Goal: Navigation & Orientation: Find specific page/section

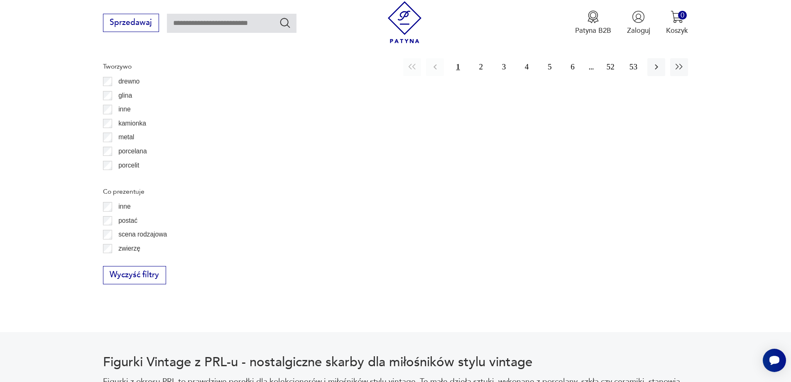
scroll to position [1173, 0]
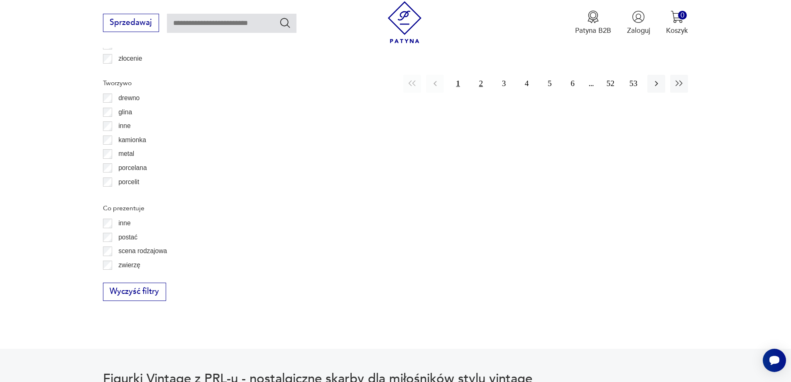
click at [479, 75] on button "2" at bounding box center [481, 84] width 18 height 18
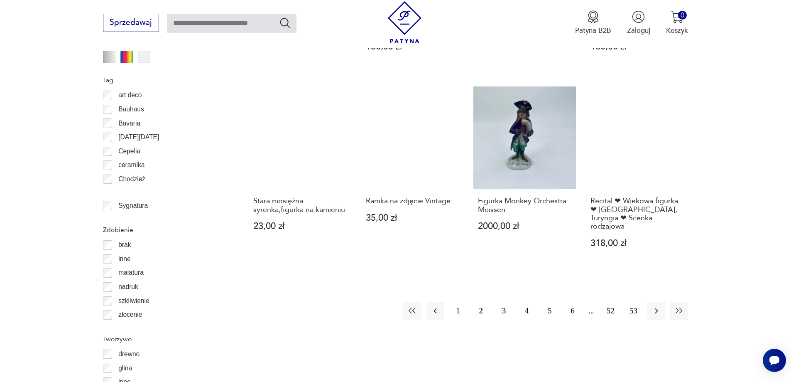
scroll to position [941, 0]
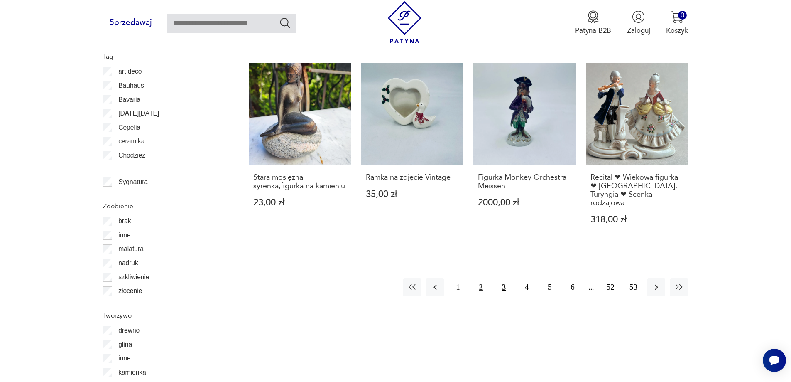
click at [504, 278] on button "3" at bounding box center [504, 287] width 18 height 18
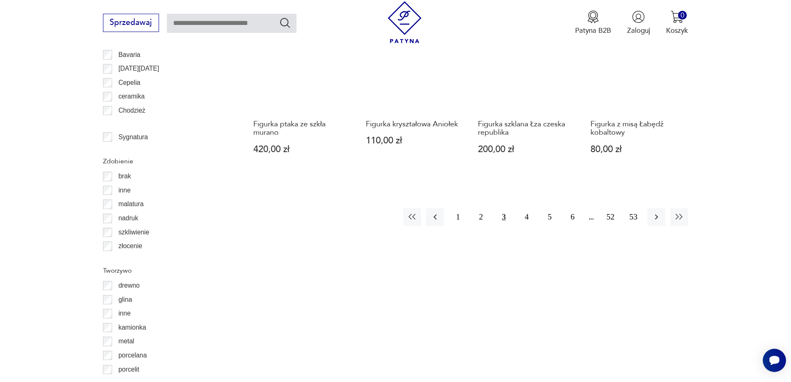
scroll to position [991, 0]
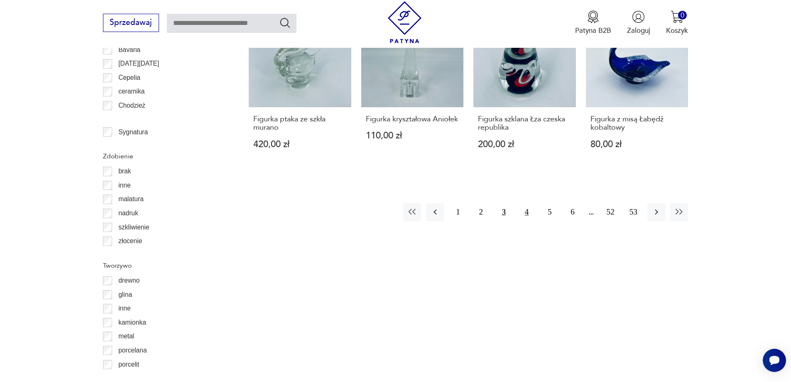
click at [528, 205] on button "4" at bounding box center [527, 212] width 18 height 18
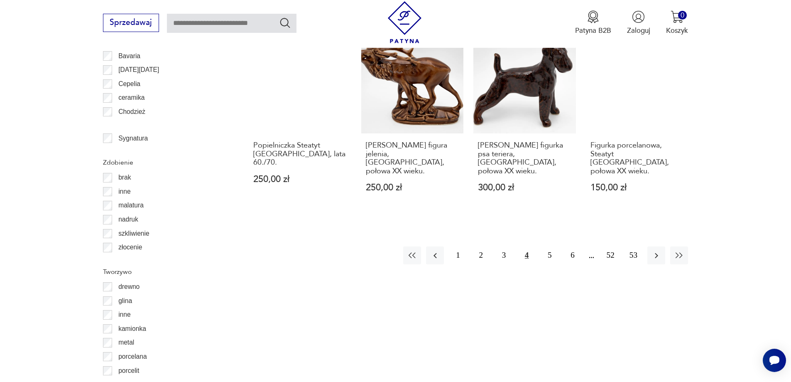
scroll to position [991, 0]
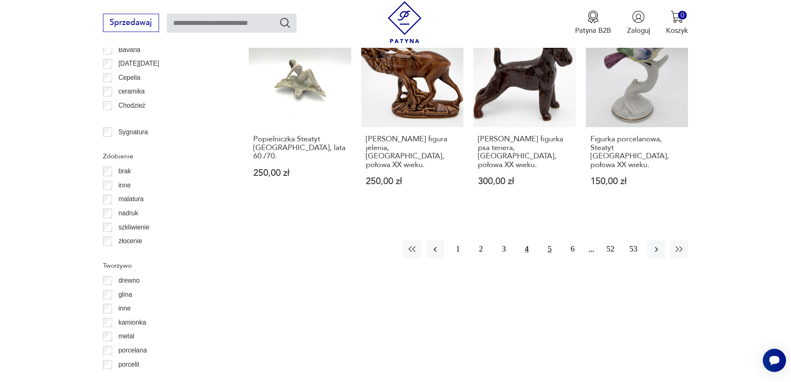
click at [553, 240] on button "5" at bounding box center [550, 249] width 18 height 18
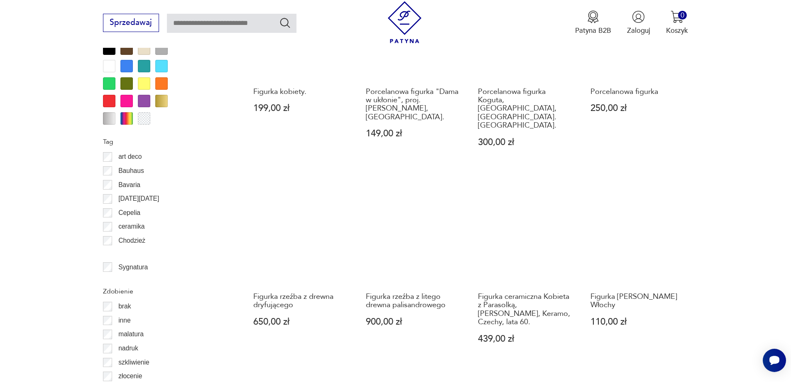
scroll to position [858, 0]
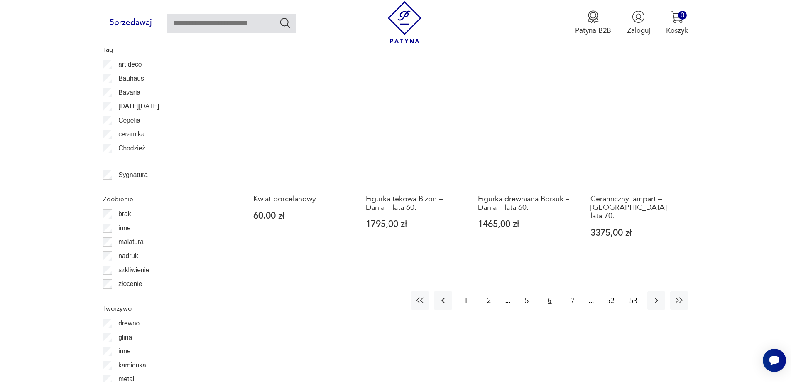
scroll to position [974, 0]
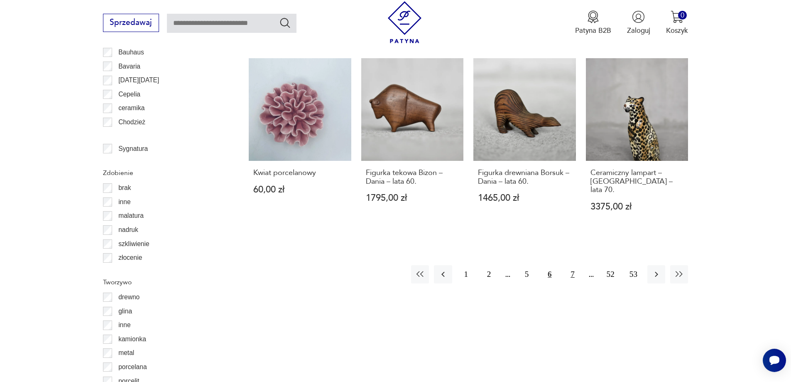
click at [572, 265] on button "7" at bounding box center [573, 274] width 18 height 18
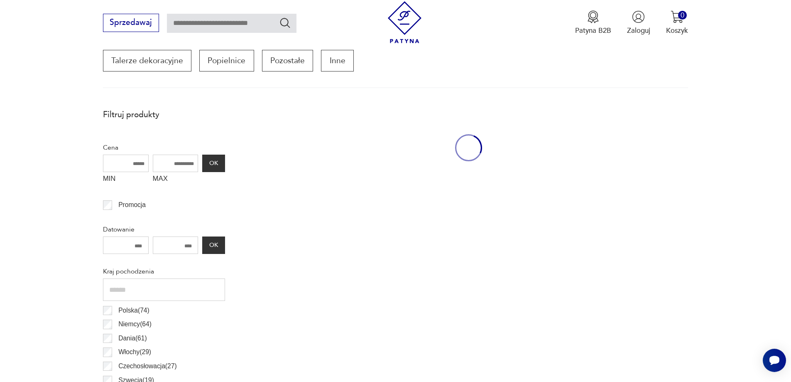
scroll to position [277, 0]
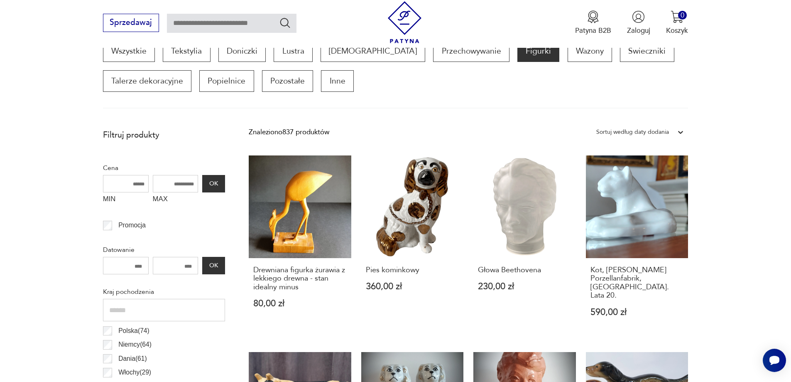
click at [294, 47] on div "Sprzedawaj Patyna B2B Zaloguj 0 Koszyk Twój koszyk ( 0 ) Brak produktów w koszy…" at bounding box center [395, 24] width 791 height 48
click at [297, 53] on p "Lustra" at bounding box center [293, 51] width 39 height 22
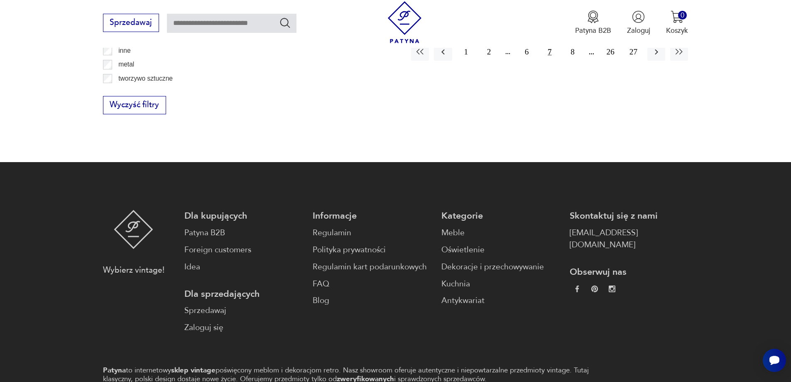
scroll to position [1190, 0]
